Goal: Find specific page/section: Find specific page/section

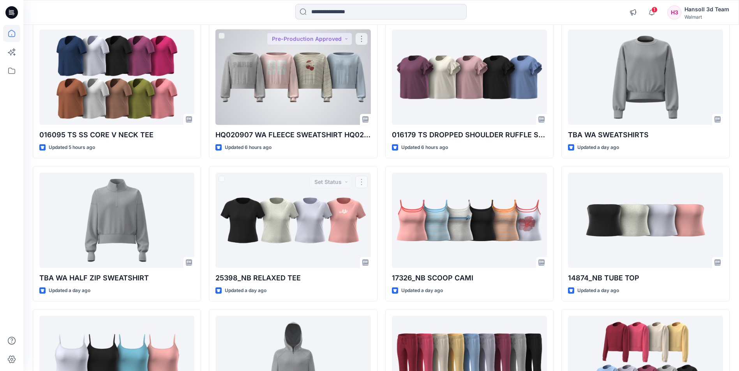
scroll to position [276, 0]
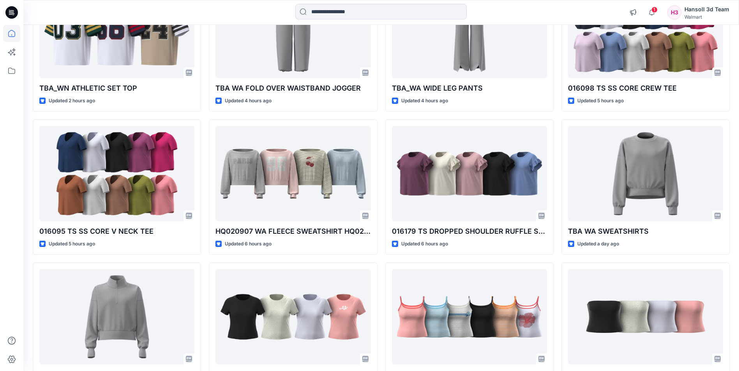
click at [13, 13] on icon at bounding box center [11, 12] width 12 height 12
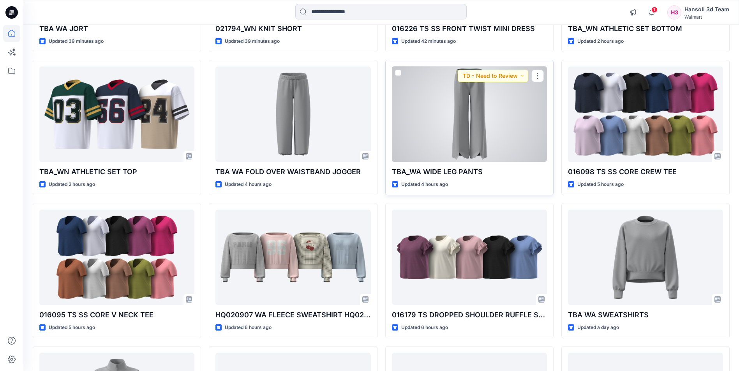
scroll to position [195, 0]
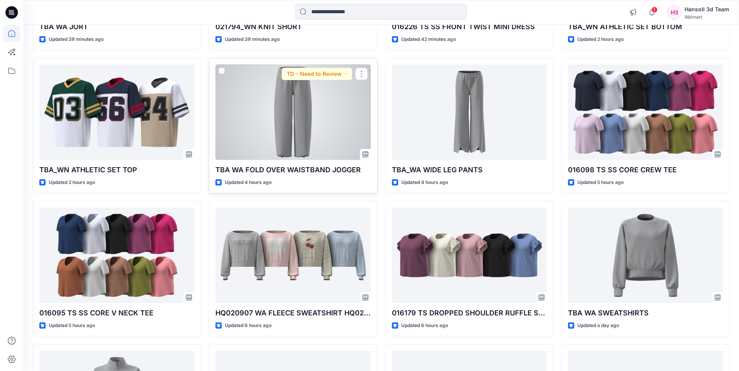
click at [293, 129] on div at bounding box center [292, 112] width 155 height 95
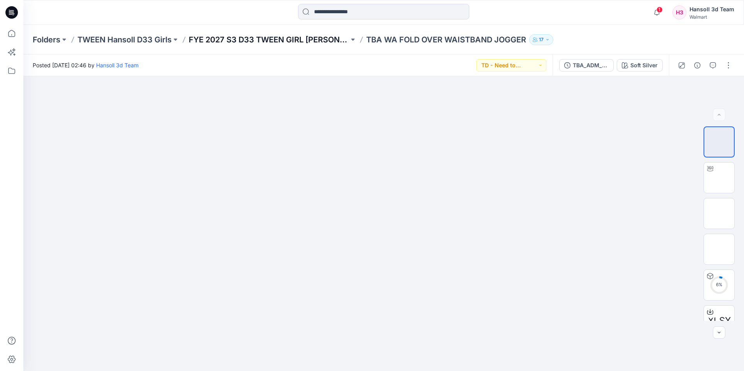
click at [277, 39] on p "FYE 2027 S3 D33 TWEEN GIRL [PERSON_NAME]" at bounding box center [269, 39] width 160 height 11
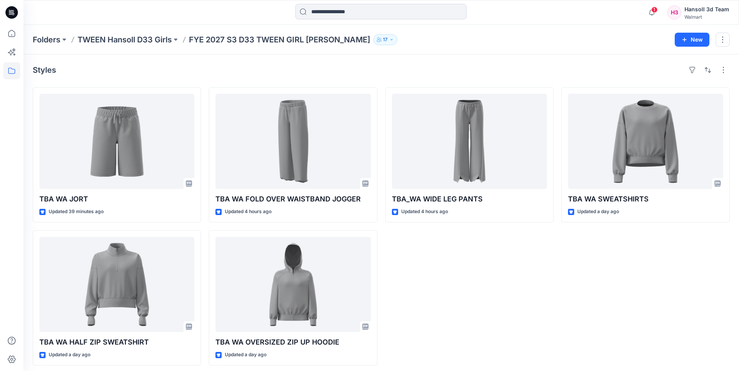
click at [103, 41] on p "TWEEN Hansoll D33 Girls" at bounding box center [124, 39] width 94 height 11
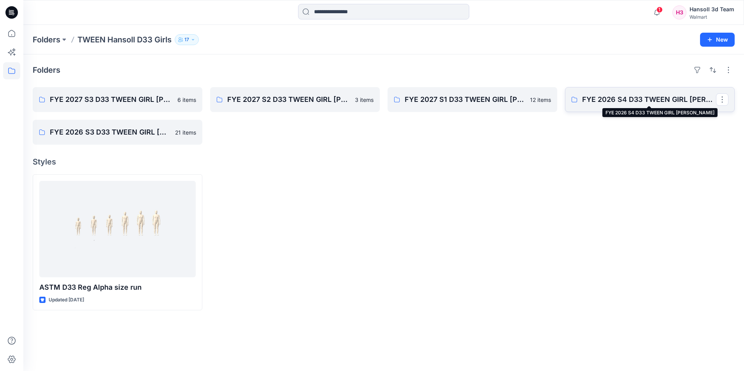
click at [634, 97] on p "FYE 2026 S4 D33 TWEEN GIRL [PERSON_NAME]" at bounding box center [649, 99] width 134 height 11
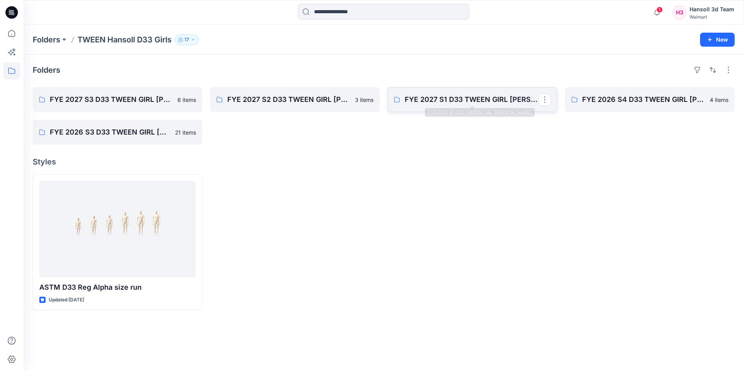
click at [437, 97] on p "FYE 2027 S1 D33 TWEEN GIRL [PERSON_NAME]" at bounding box center [472, 99] width 134 height 11
click at [159, 94] on p "FYE 2027 S3 D33 TWEEN GIRL [PERSON_NAME]" at bounding box center [117, 99] width 134 height 11
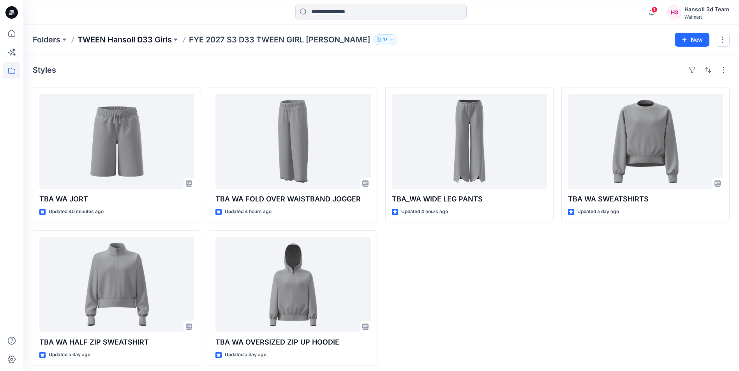
click at [146, 43] on p "TWEEN Hansoll D33 Girls" at bounding box center [124, 39] width 94 height 11
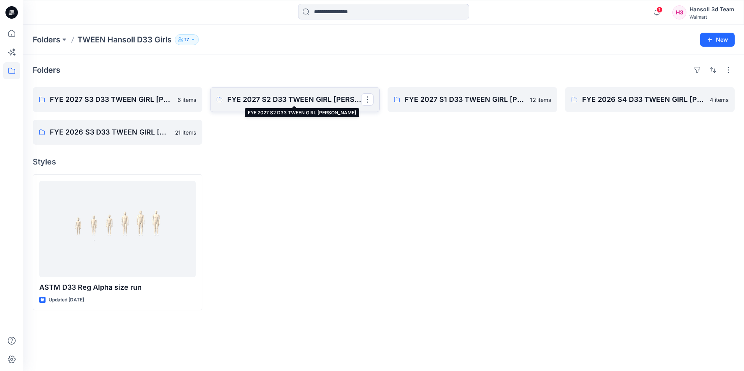
click at [269, 102] on p "FYE 2027 S2 D33 TWEEN GIRL [PERSON_NAME]" at bounding box center [294, 99] width 134 height 11
